Goal: Book appointment/travel/reservation

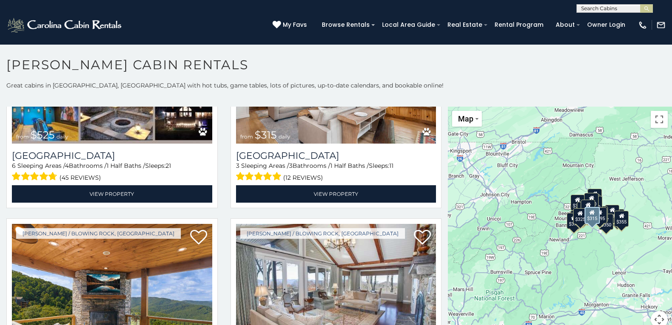
scroll to position [341, 0]
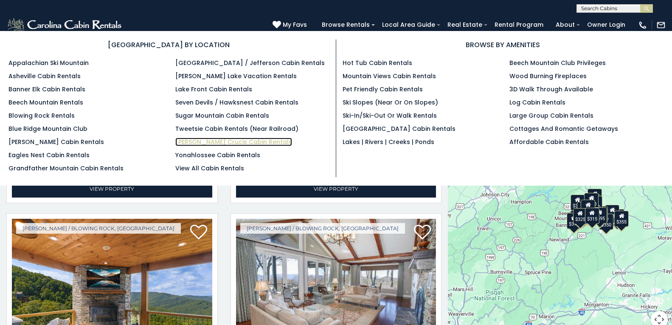
click at [178, 141] on link "[PERSON_NAME] Crucis Cabin Rentals" at bounding box center [233, 142] width 117 height 8
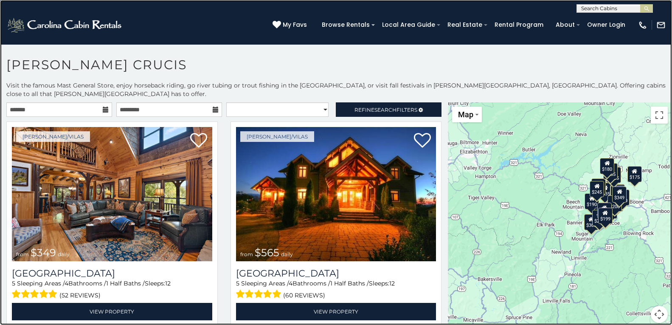
click at [115, 121] on link at bounding box center [336, 162] width 672 height 325
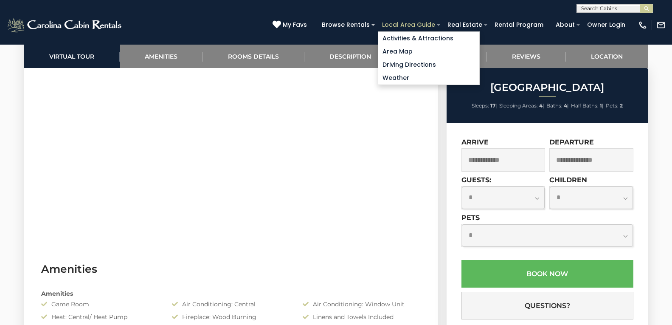
scroll to position [505, 0]
